Goal: Transaction & Acquisition: Subscribe to service/newsletter

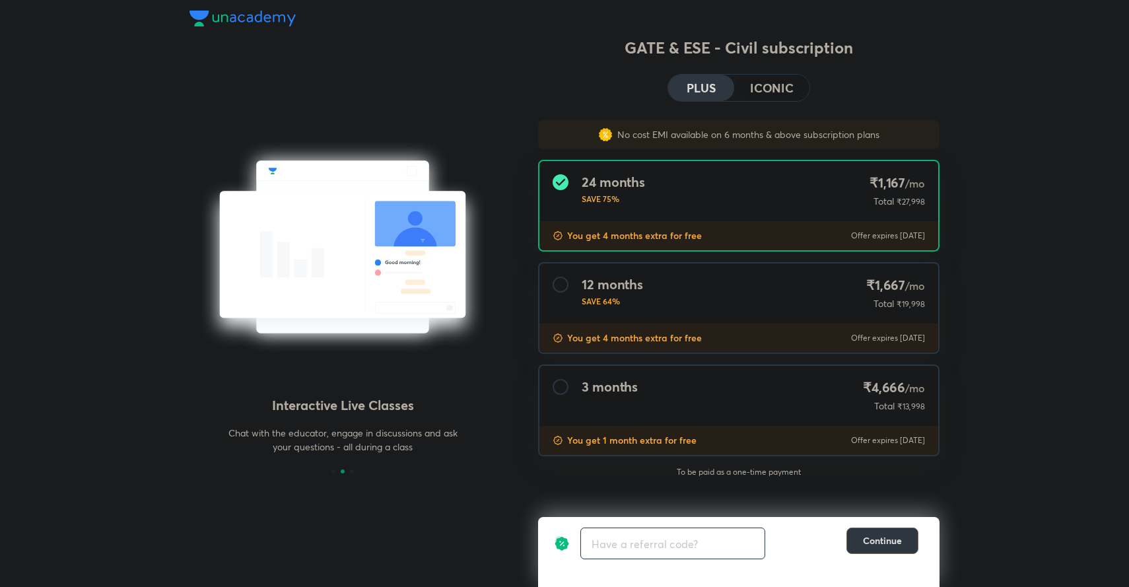
click at [748, 396] on div "3 months ₹4,666 /mo Total ₹13,998" at bounding box center [738, 396] width 399 height 60
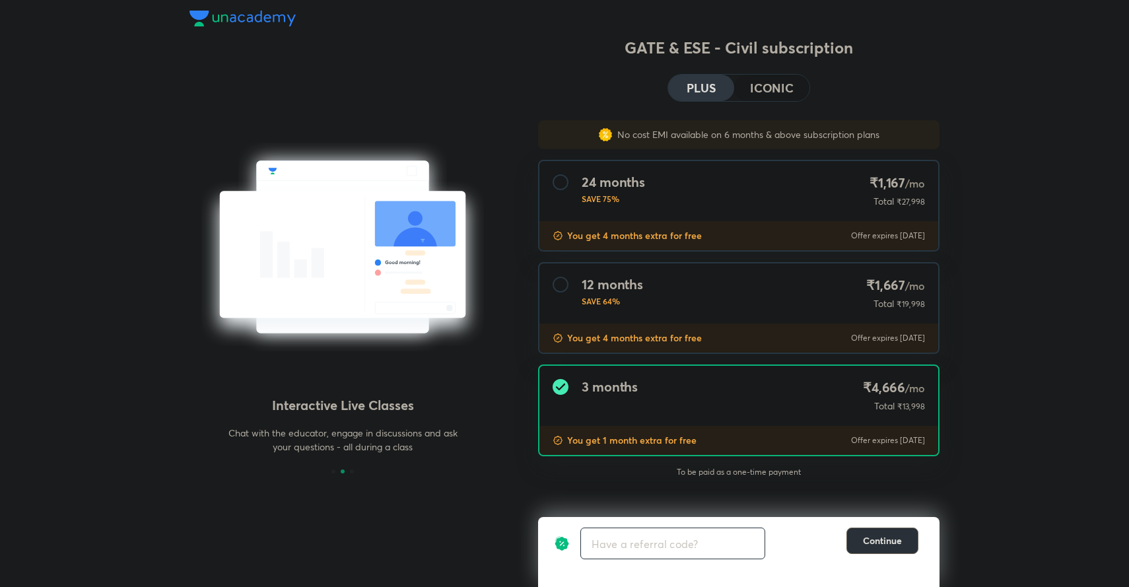
click at [874, 539] on span "Continue" at bounding box center [882, 540] width 39 height 13
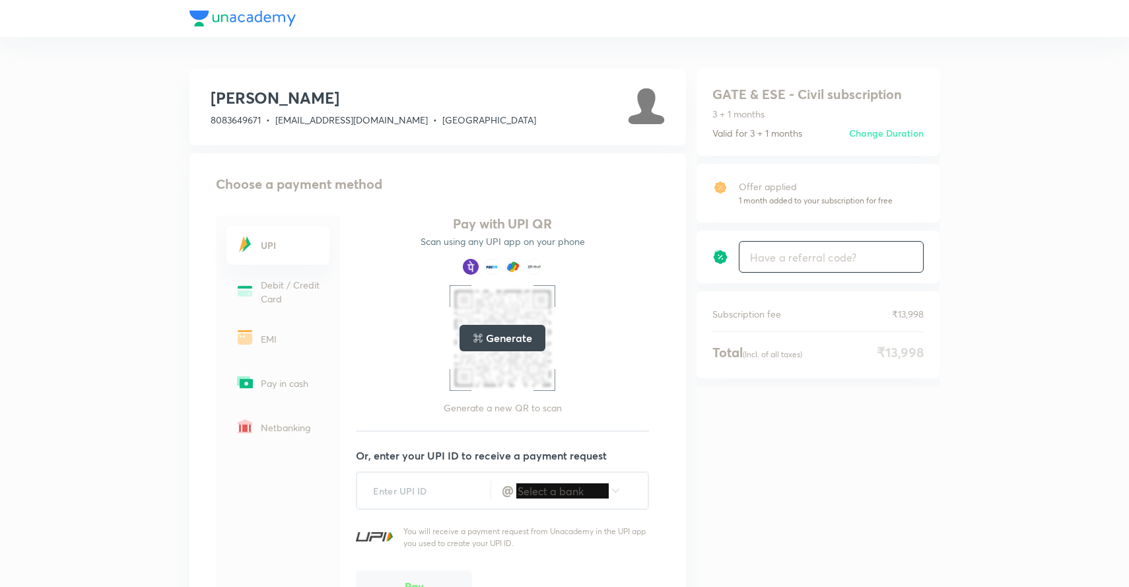
click at [864, 132] on h6 "Change Duration" at bounding box center [886, 133] width 75 height 14
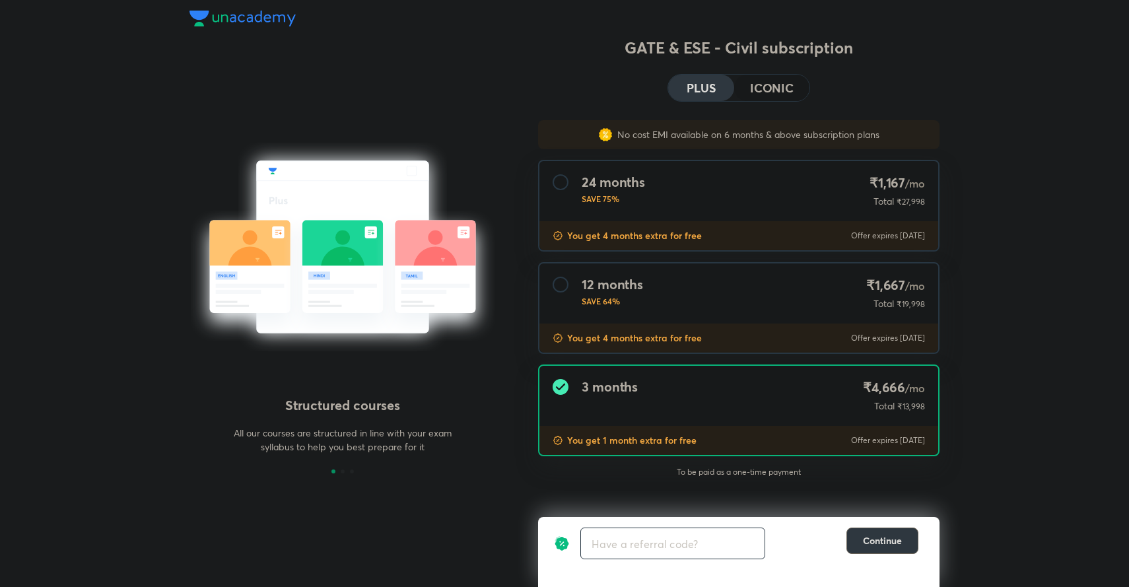
click at [557, 287] on div at bounding box center [561, 285] width 16 height 16
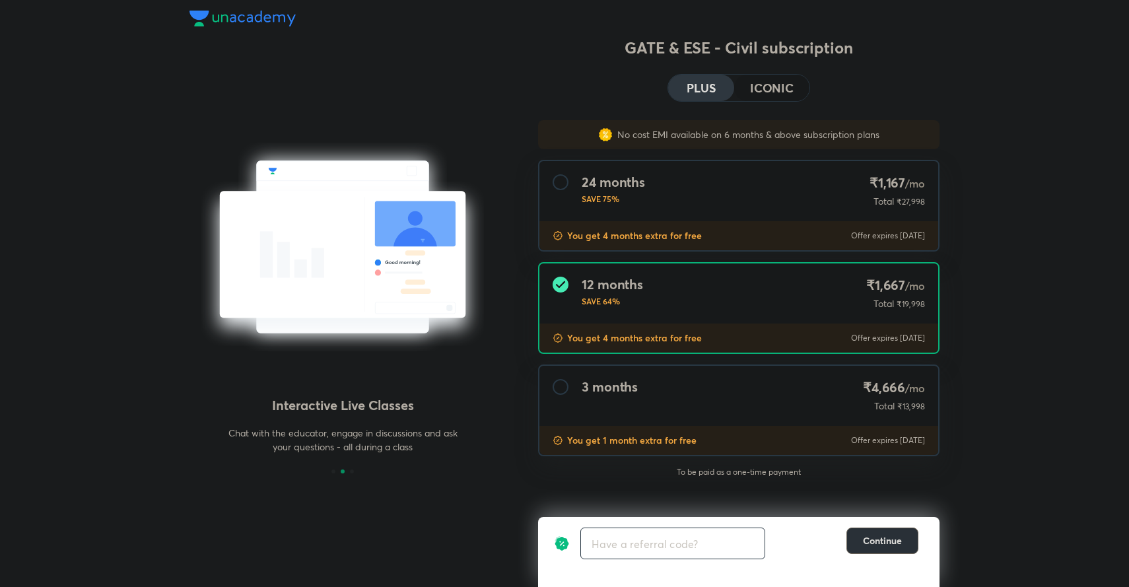
click at [889, 549] on button "Continue" at bounding box center [882, 541] width 72 height 26
